Goal: Communication & Community: Answer question/provide support

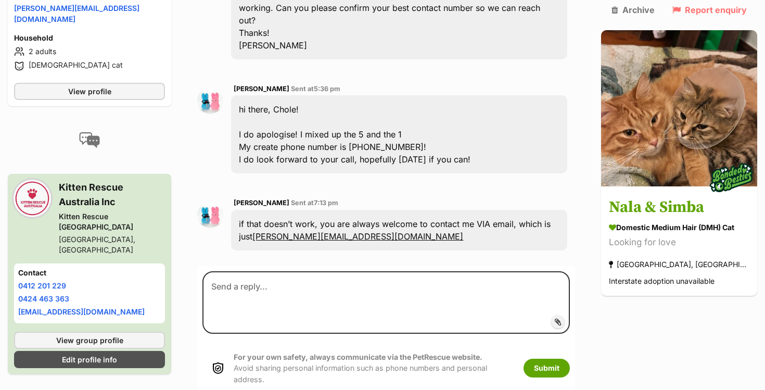
scroll to position [808, 0]
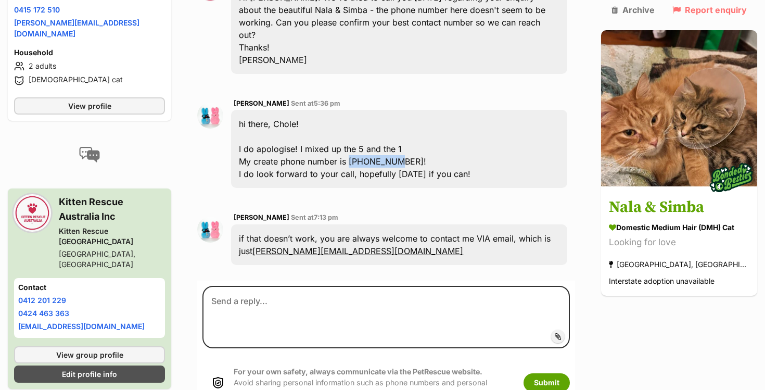
copy div "0451721510"
drag, startPoint x: 354, startPoint y: 121, endPoint x: 399, endPoint y: 119, distance: 44.8
click at [399, 119] on div "hi there, Chole! I do apologise! I mixed up the 5 and the 1 My create phone num…" at bounding box center [399, 149] width 336 height 78
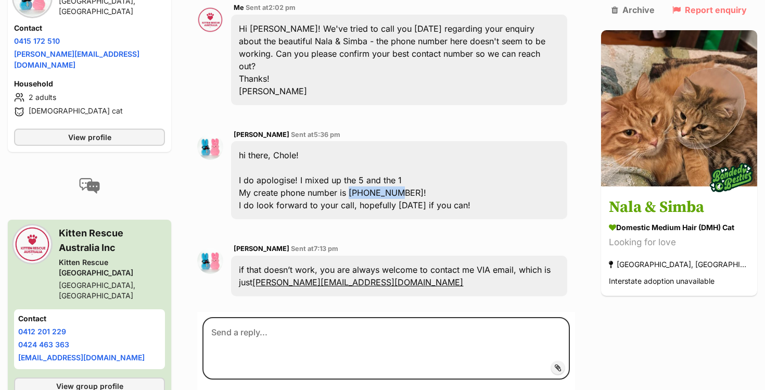
scroll to position [777, 0]
drag, startPoint x: 251, startPoint y: 95, endPoint x: 239, endPoint y: 95, distance: 11.4
click at [239, 131] on span "[PERSON_NAME]" at bounding box center [262, 135] width 56 height 8
copy span "Tyla"
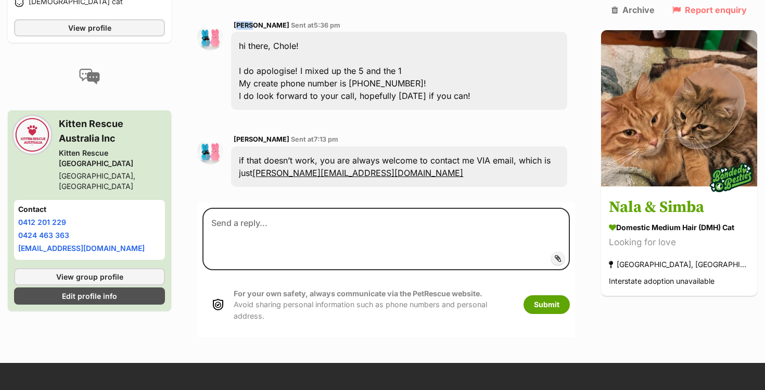
scroll to position [881, 0]
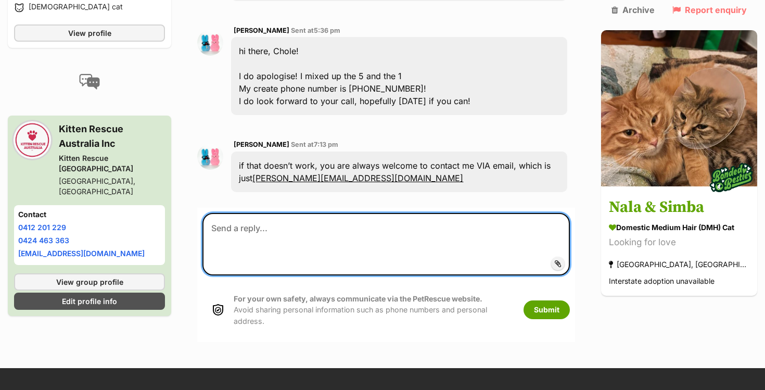
click at [369, 213] on textarea at bounding box center [385, 244] width 367 height 62
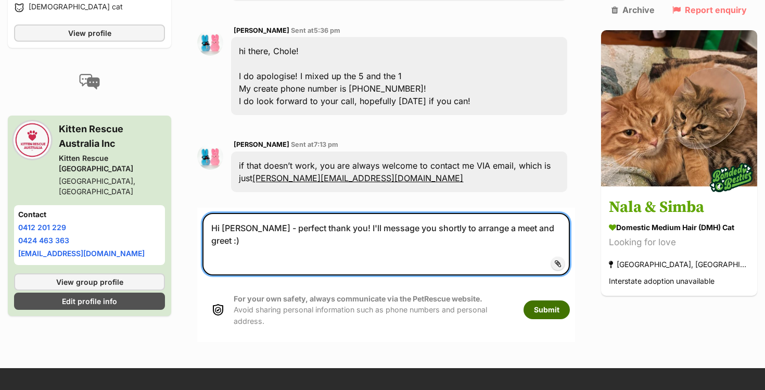
type textarea "Hi [PERSON_NAME] - perfect thank you! I'll message you shortly to arrange a mee…"
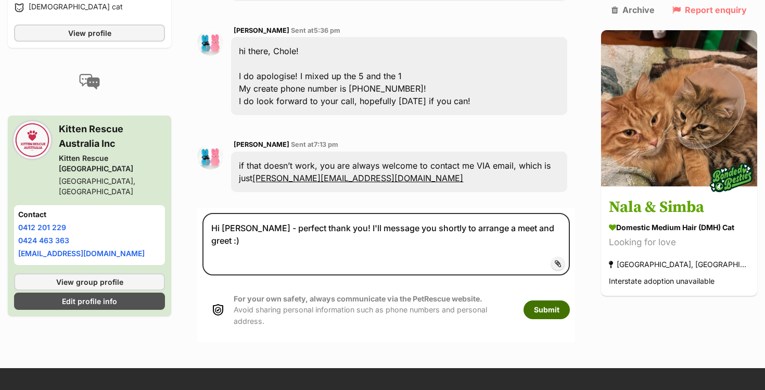
click at [564, 300] on button "Submit" at bounding box center [546, 309] width 46 height 19
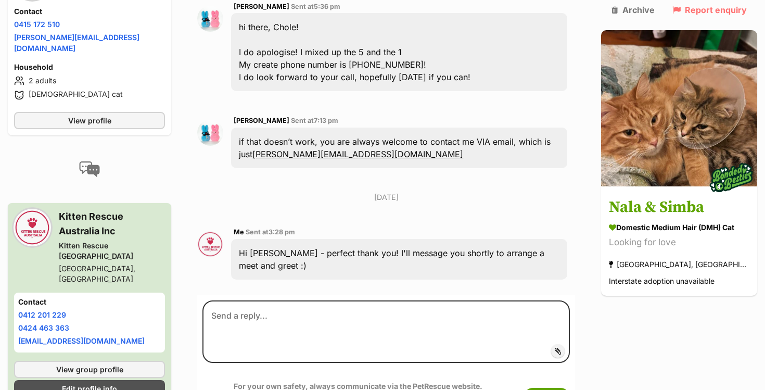
scroll to position [918, 0]
